Goal: Navigation & Orientation: Find specific page/section

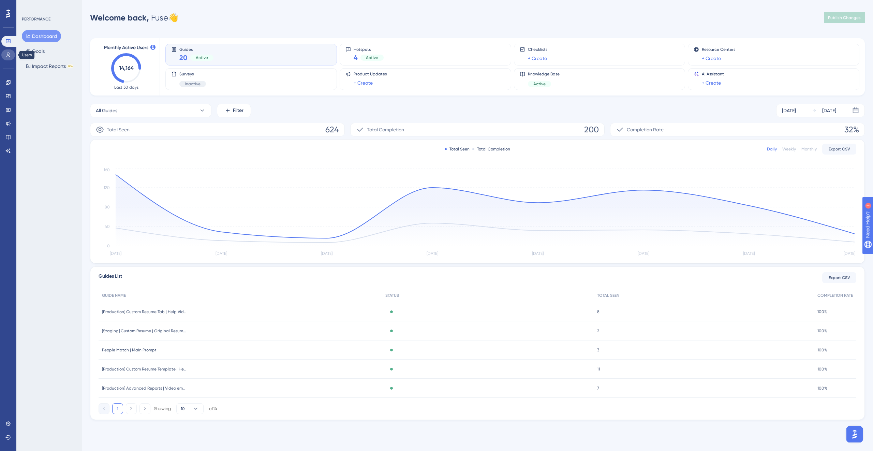
click at [8, 55] on icon at bounding box center [8, 55] width 4 height 5
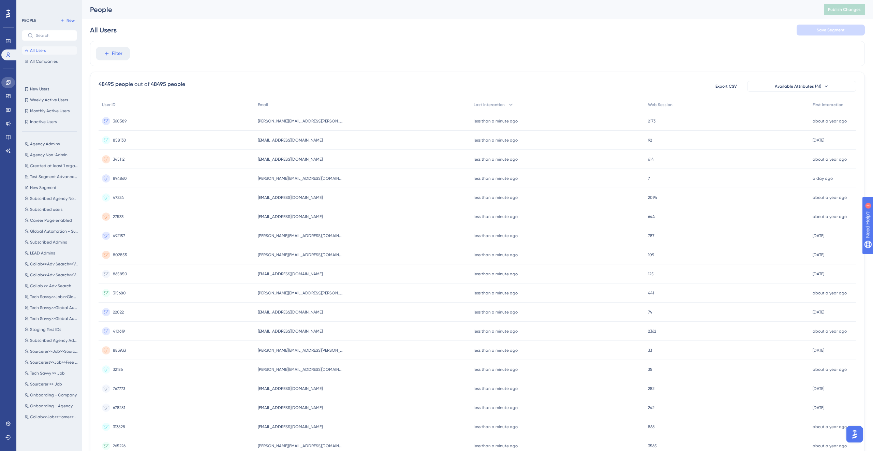
click at [12, 81] on link at bounding box center [8, 82] width 14 height 11
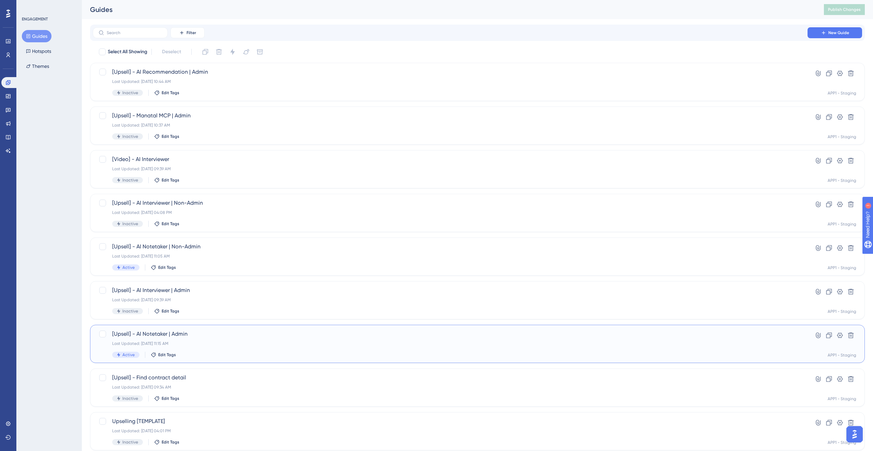
click at [213, 344] on div "Last Updated: [DATE] 11:15 AM" at bounding box center [450, 343] width 676 height 5
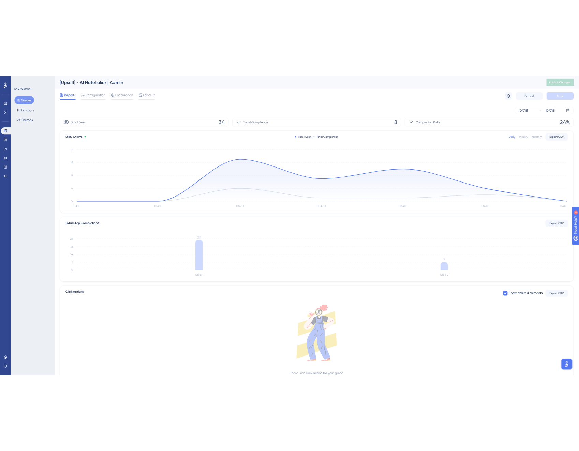
scroll to position [25, 0]
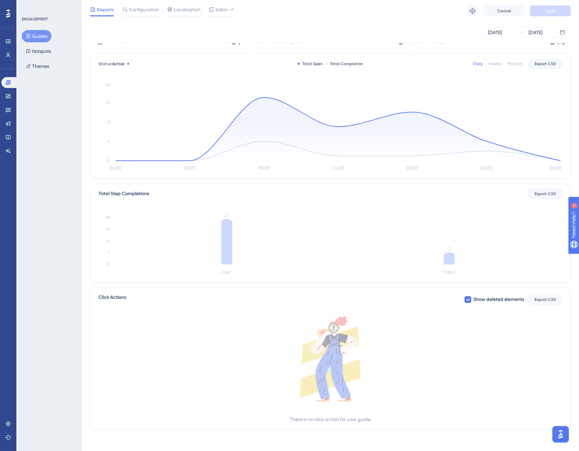
click at [281, 18] on div "Reports Configuration Localization Editor Troubleshoot Cancel Save" at bounding box center [330, 11] width 497 height 22
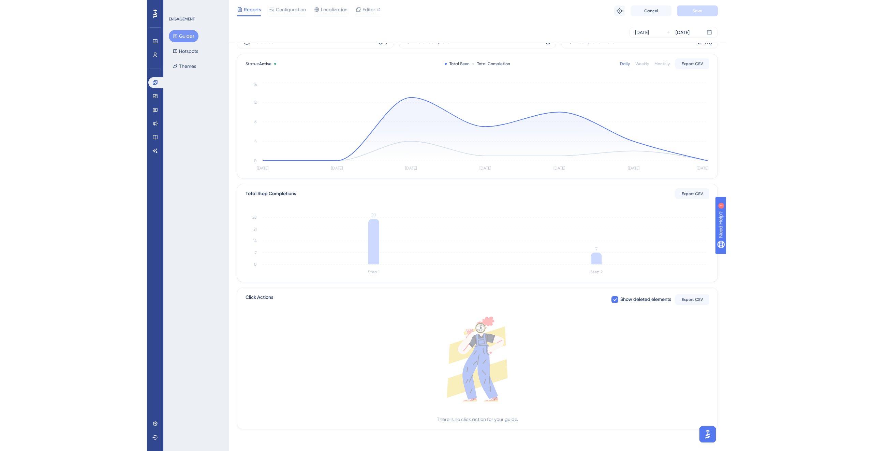
scroll to position [0, 0]
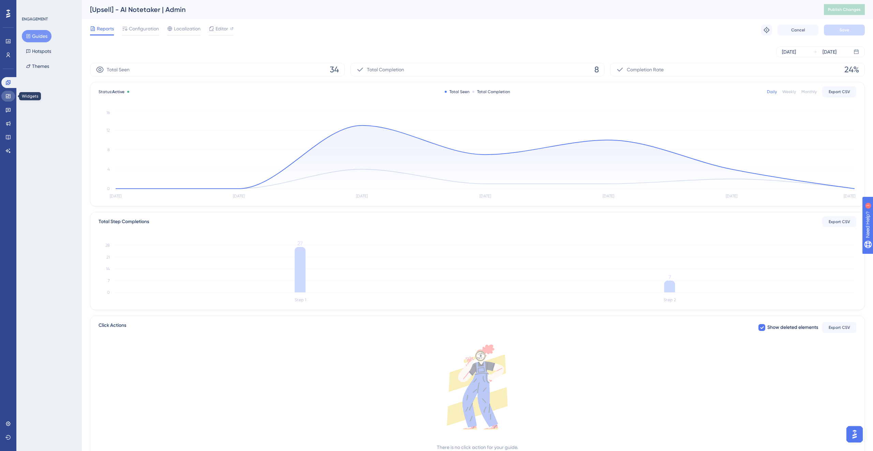
click at [8, 94] on icon at bounding box center [7, 95] width 5 height 5
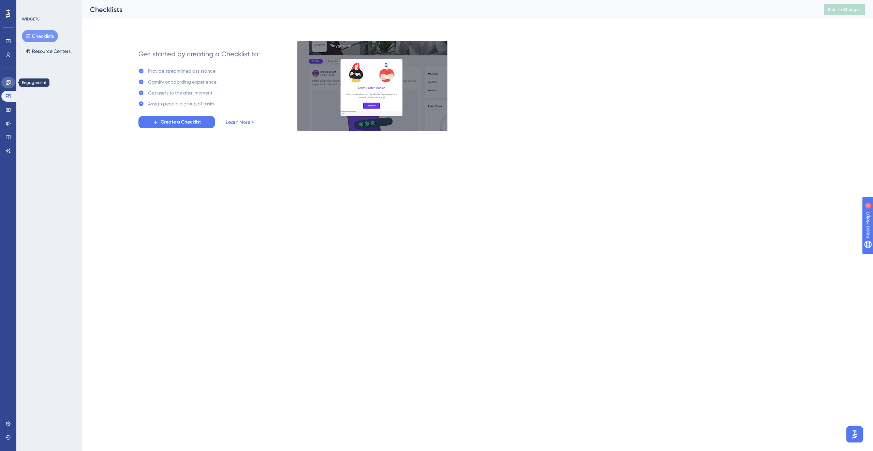
click at [11, 81] on icon at bounding box center [7, 82] width 5 height 5
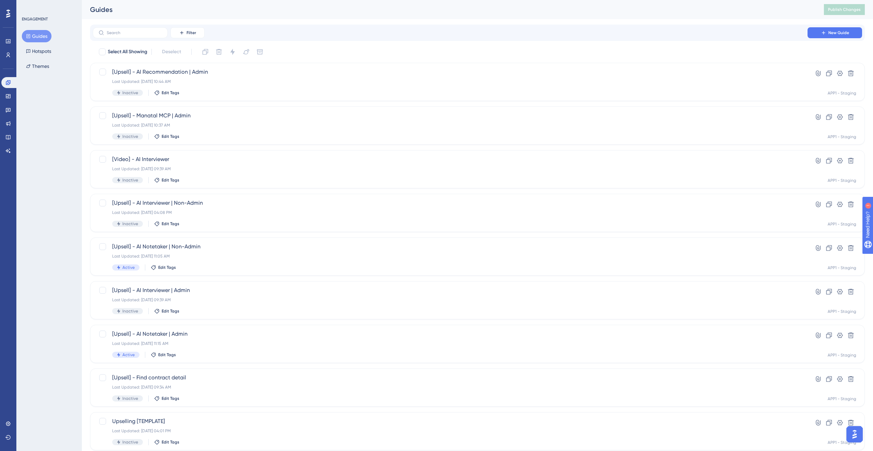
click at [193, 3] on div "Guides Publish Changes" at bounding box center [477, 9] width 791 height 19
click at [93, 11] on div "Guides" at bounding box center [448, 10] width 717 height 10
click at [143, 5] on div "Guides" at bounding box center [448, 10] width 717 height 10
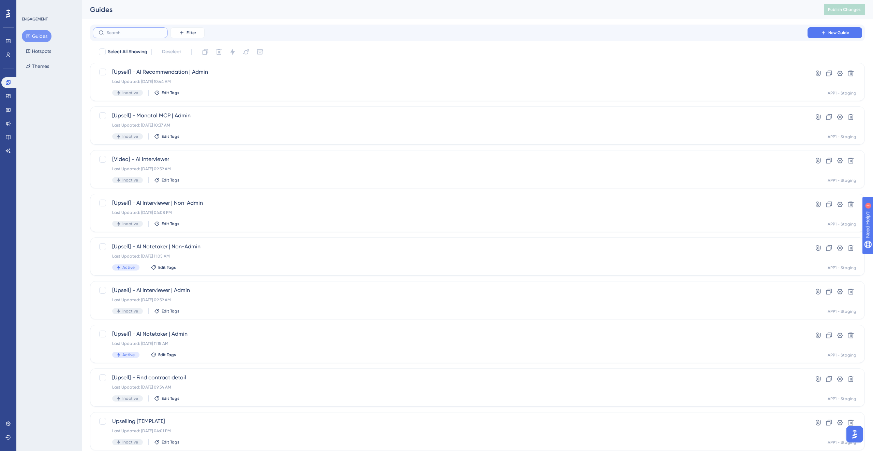
click at [137, 32] on input "text" at bounding box center [134, 32] width 55 height 5
click at [225, 2] on div "Guides Publish Changes" at bounding box center [477, 9] width 791 height 19
click at [235, 10] on div "Guides" at bounding box center [448, 10] width 717 height 10
click at [451, 94] on div "Inactive Edit Tags" at bounding box center [450, 93] width 676 height 6
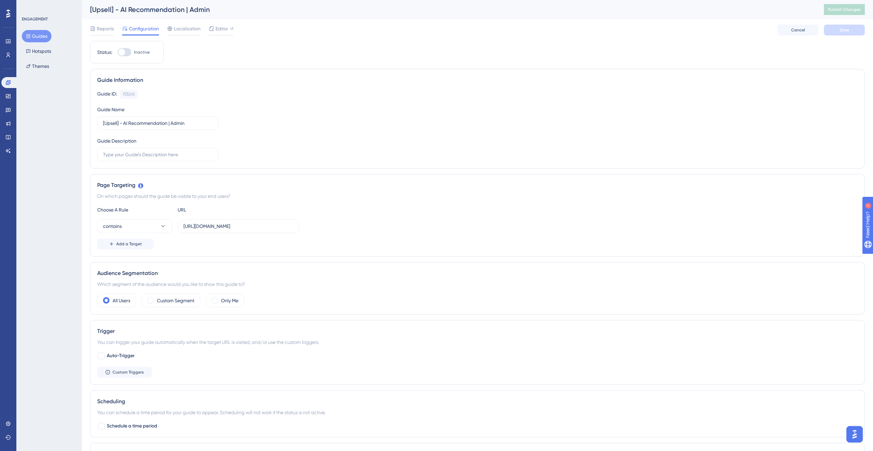
click at [42, 32] on button "Guides" at bounding box center [37, 36] width 30 height 12
